Goal: Check status

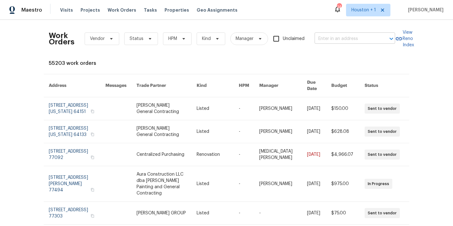
click at [331, 41] on input "text" at bounding box center [346, 39] width 63 height 10
type input "6700 nw"
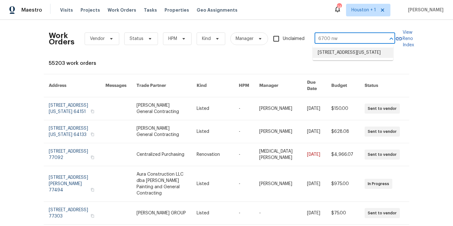
click at [351, 58] on li "[STREET_ADDRESS][US_STATE]" at bounding box center [353, 53] width 81 height 10
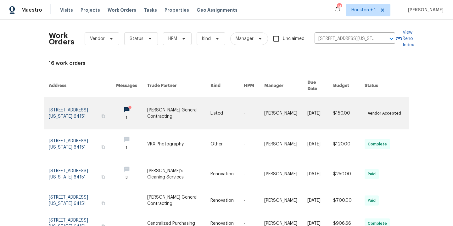
click at [159, 109] on link at bounding box center [178, 113] width 63 height 32
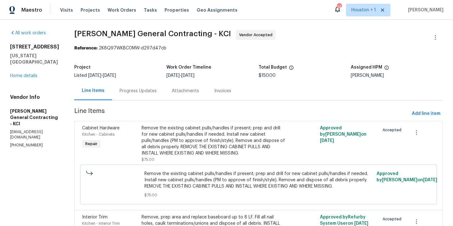
click at [148, 91] on div "Progress Updates" at bounding box center [138, 91] width 37 height 6
